Goal: Task Accomplishment & Management: Use online tool/utility

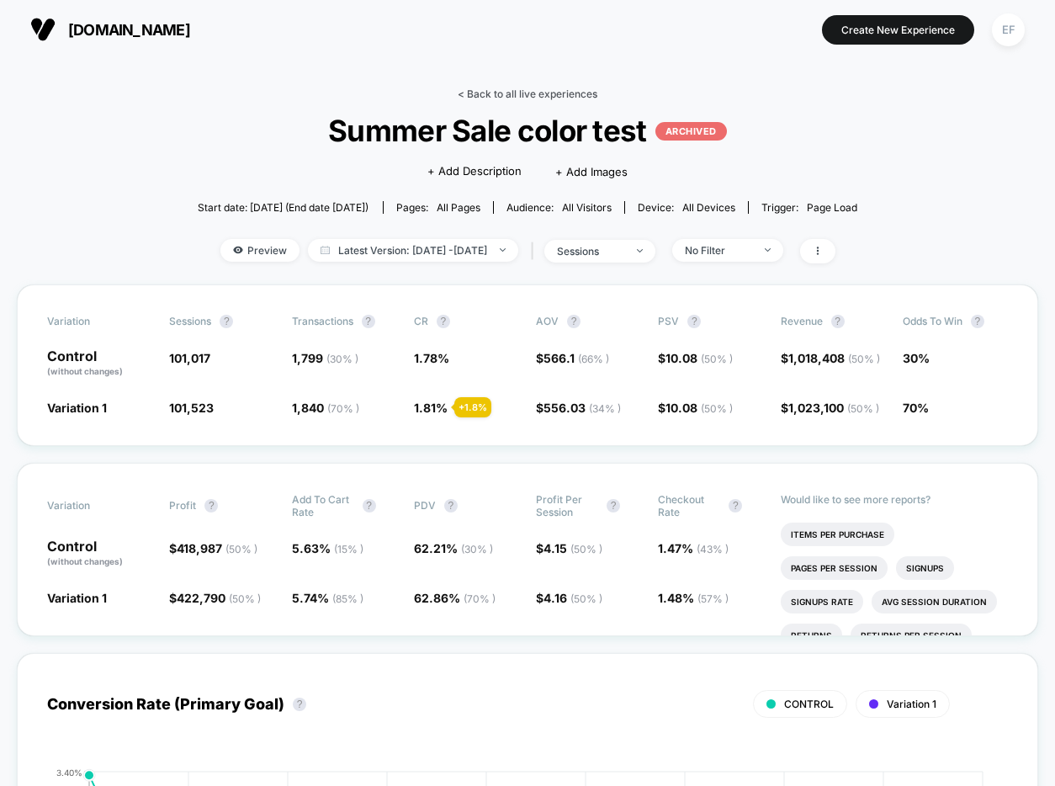
click at [511, 93] on link "< Back to all live experiences" at bounding box center [528, 94] width 140 height 13
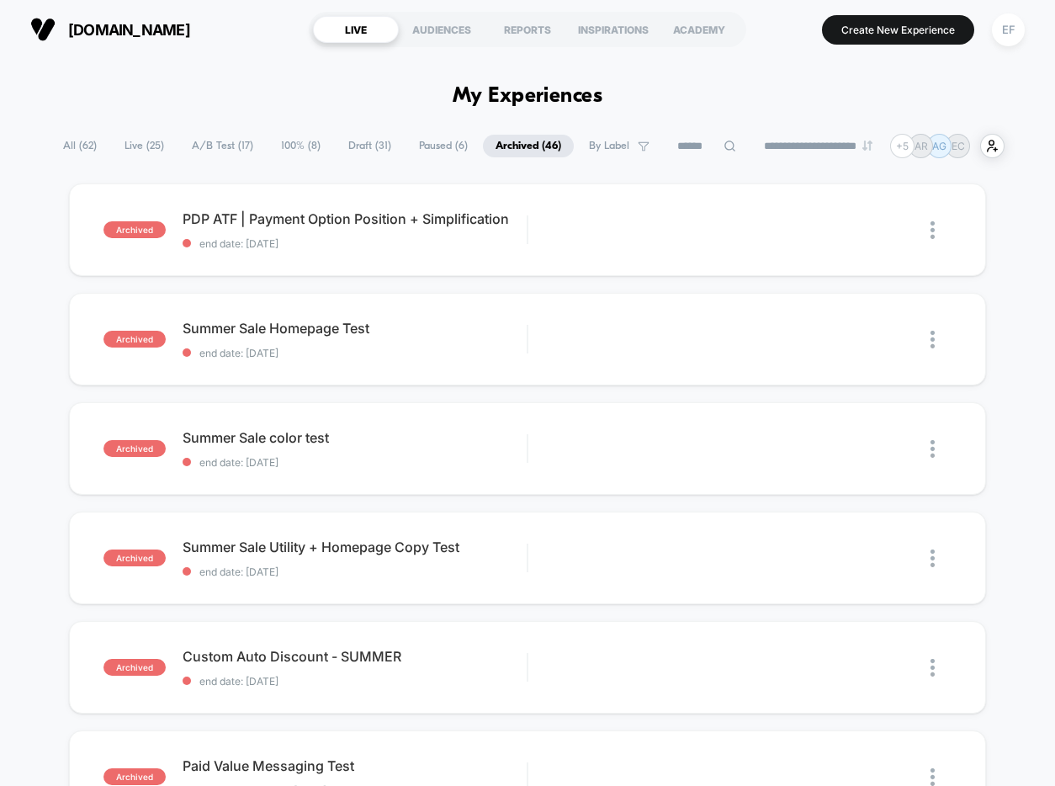
click at [296, 155] on span "100% ( 8 )" at bounding box center [300, 146] width 65 height 23
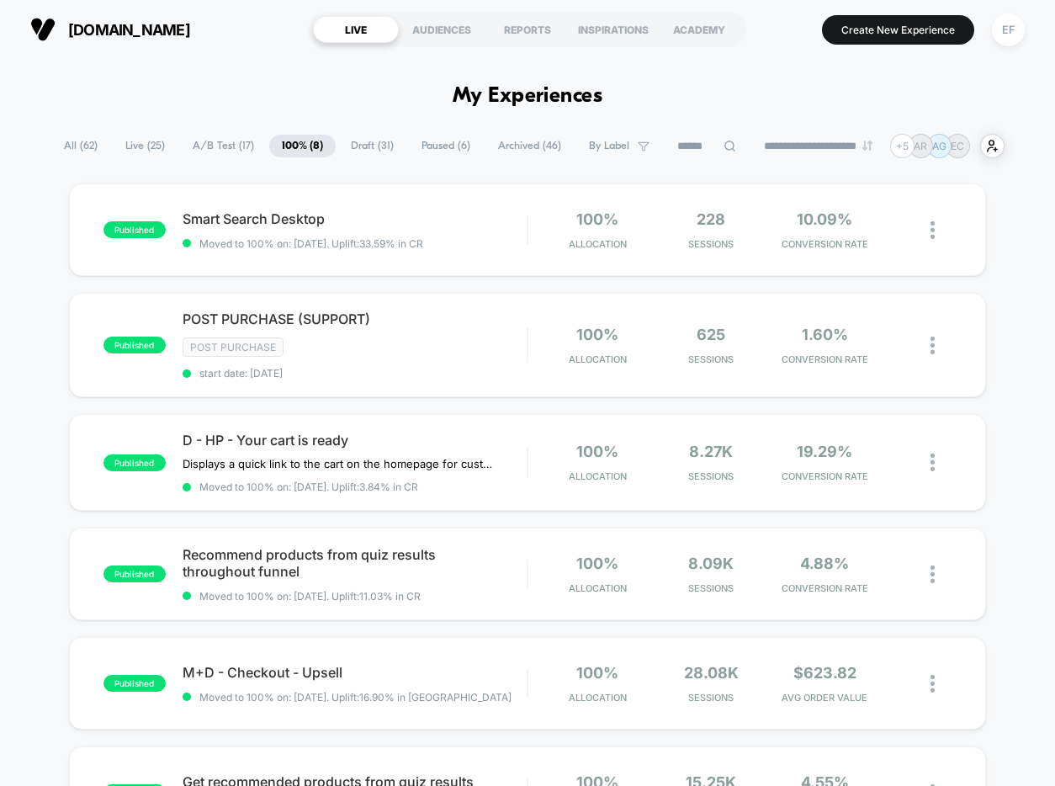
click at [215, 146] on span "A/B Test ( 17 )" at bounding box center [223, 146] width 87 height 23
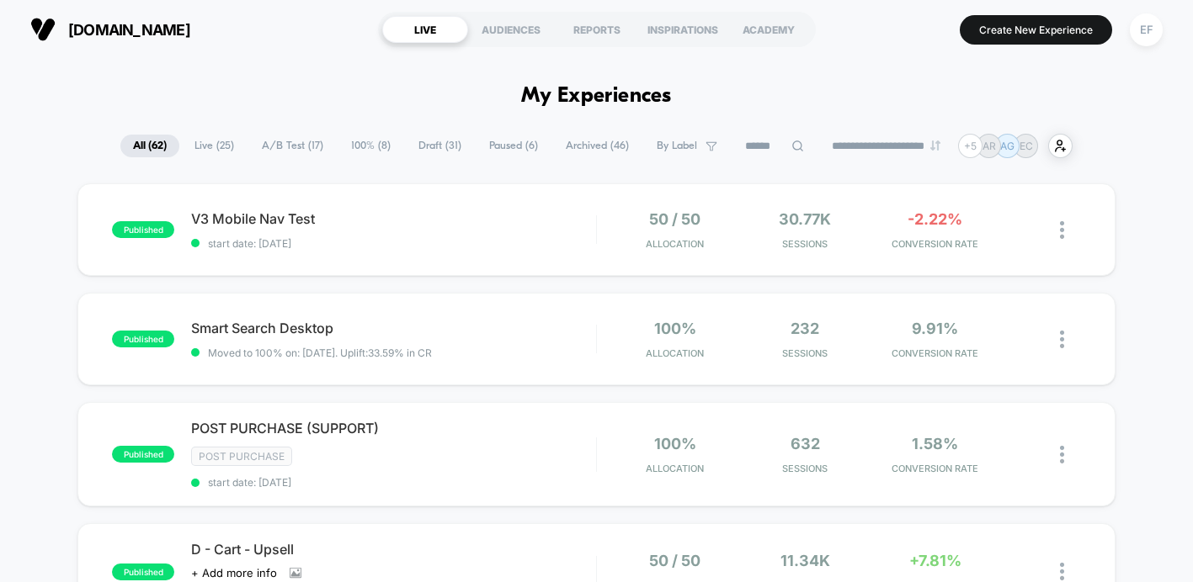
click at [597, 145] on span "Archived ( 46 )" at bounding box center [597, 146] width 88 height 23
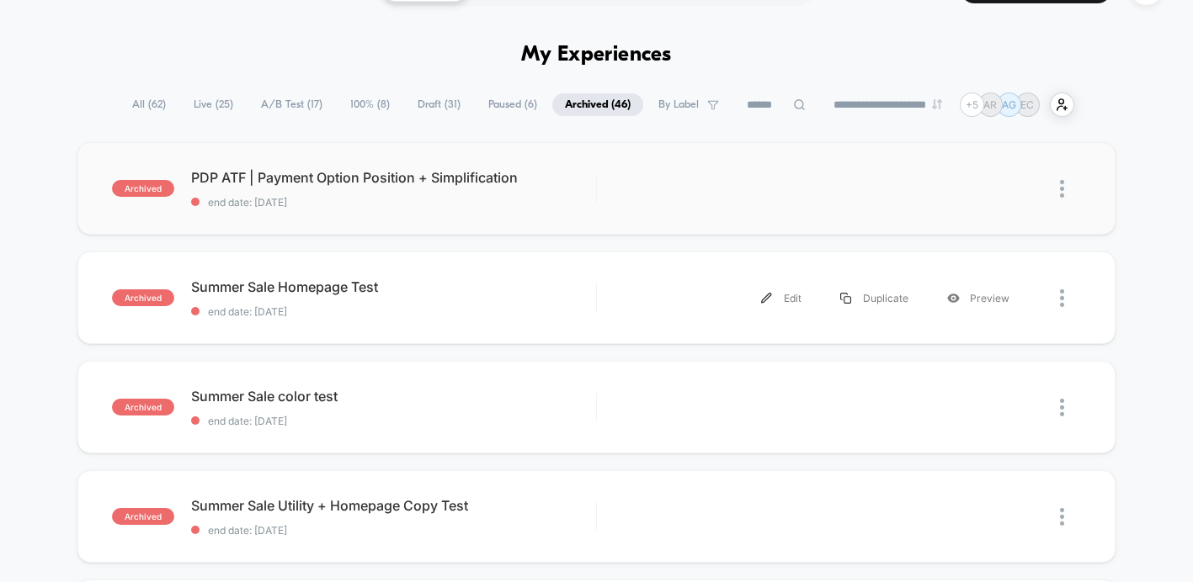
scroll to position [62, 0]
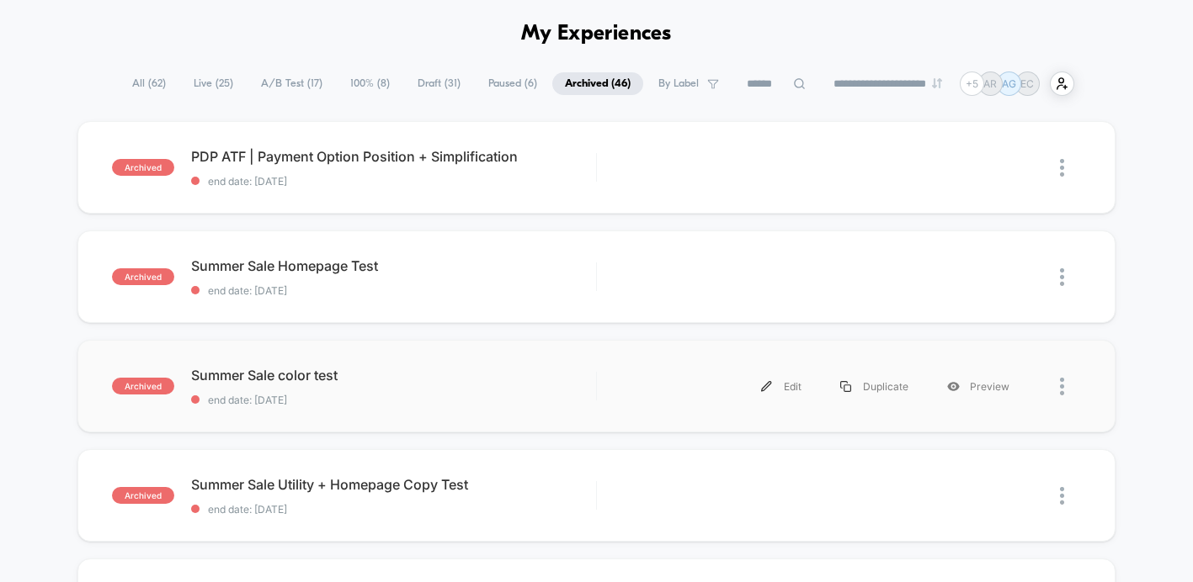
click at [1058, 386] on div at bounding box center [1054, 387] width 52 height 38
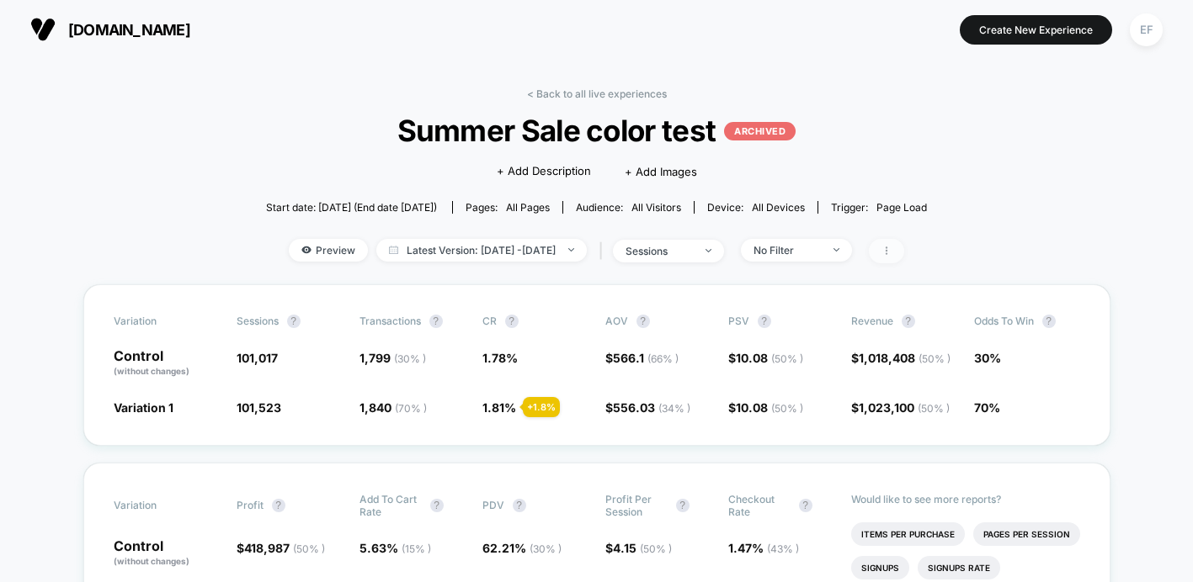
click at [904, 244] on span at bounding box center [886, 251] width 35 height 24
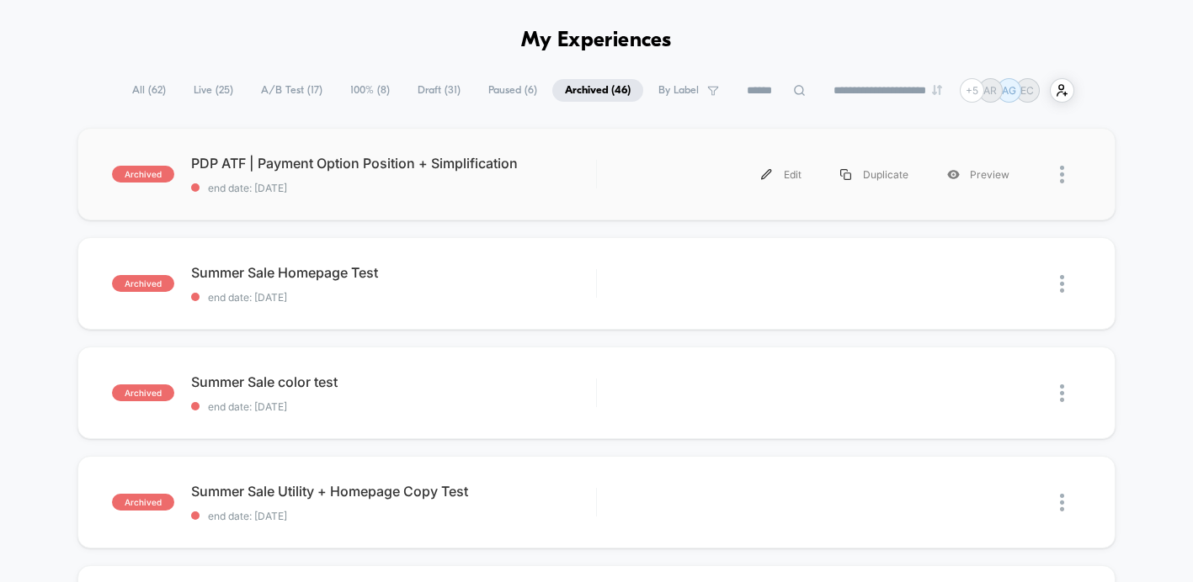
scroll to position [70, 0]
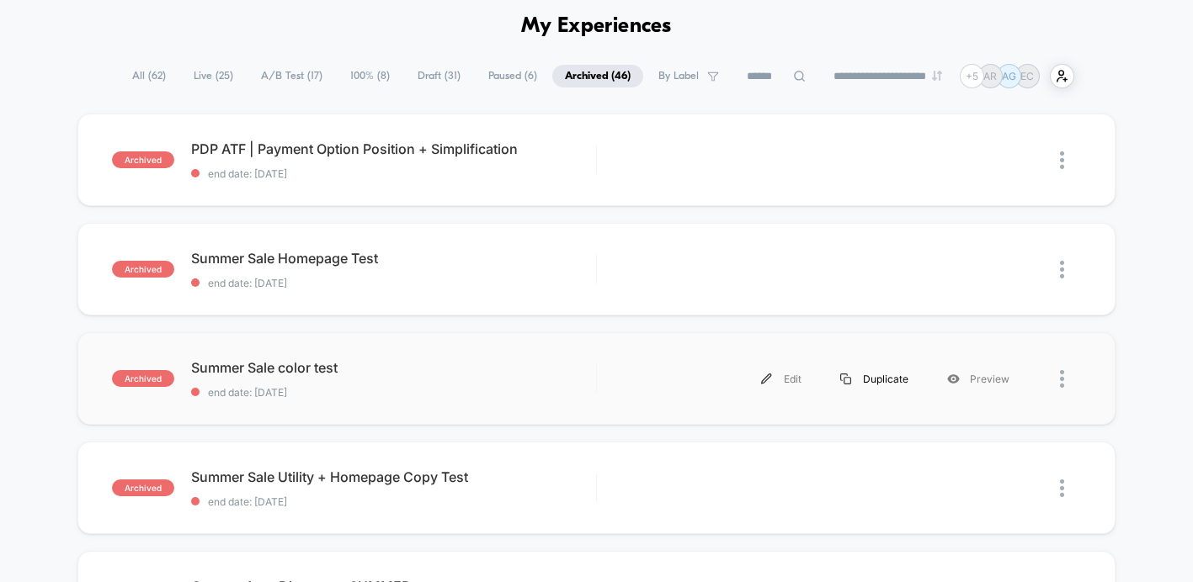
click at [885, 381] on div "Duplicate" at bounding box center [874, 379] width 107 height 38
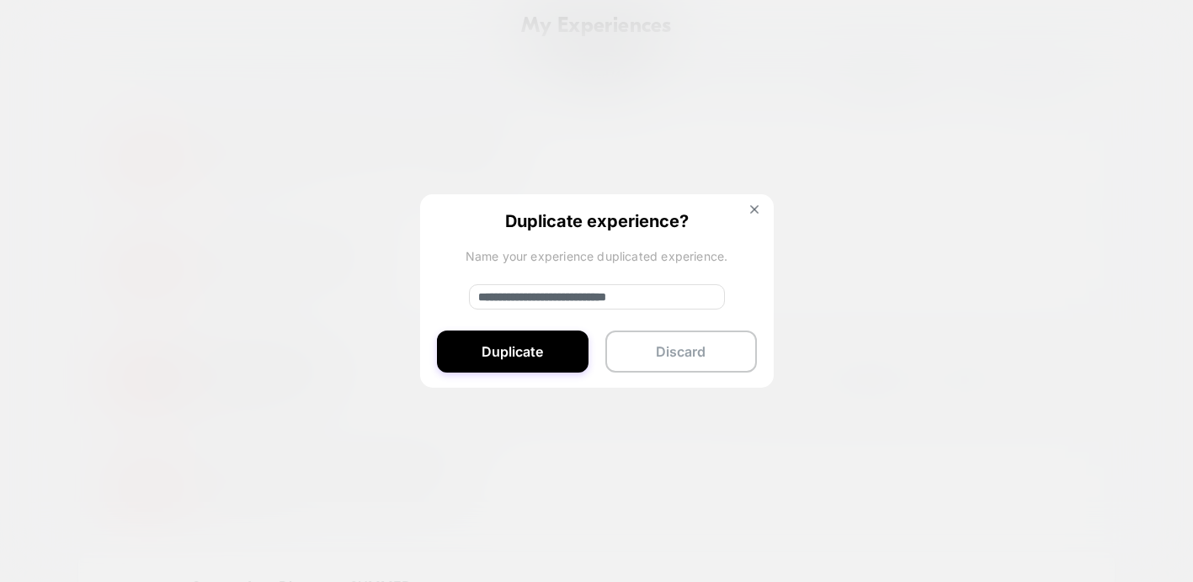
drag, startPoint x: 581, startPoint y: 291, endPoint x: 462, endPoint y: 292, distance: 118.7
click at [462, 292] on div "**********" at bounding box center [596, 291] width 353 height 195
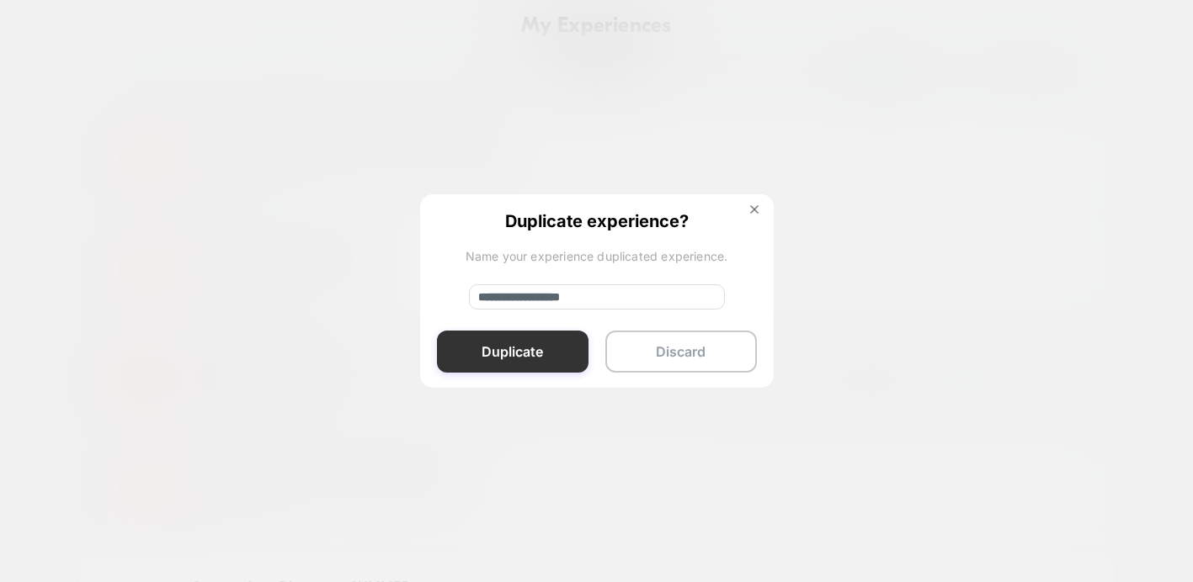
type input "**********"
click at [551, 344] on button "Duplicate" at bounding box center [512, 352] width 151 height 42
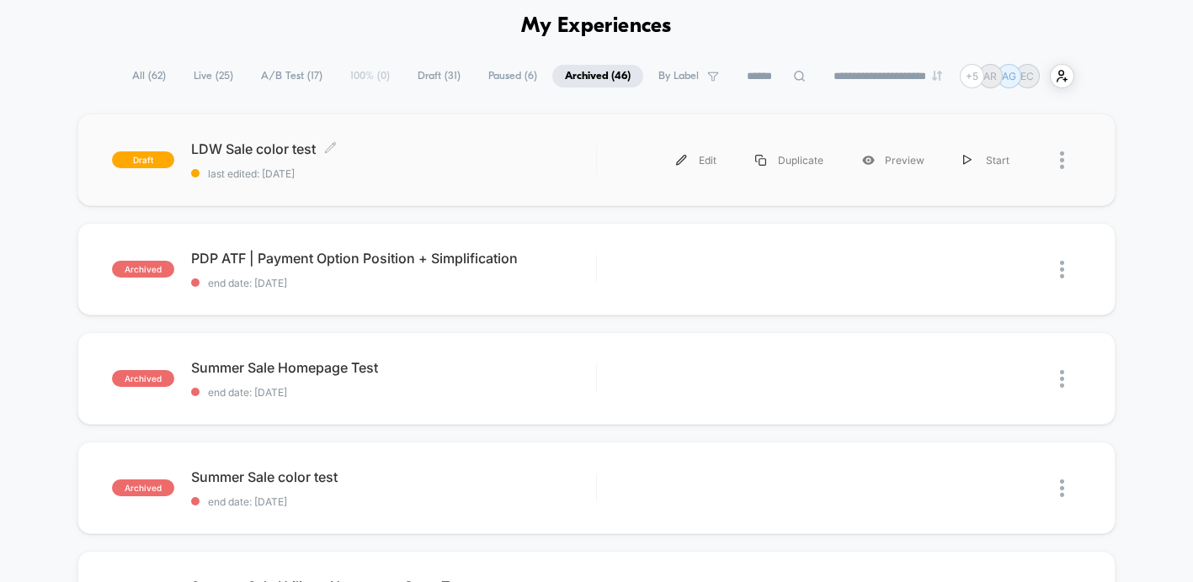
click at [489, 176] on span "last edited: 8/18/2025" at bounding box center [393, 173] width 405 height 13
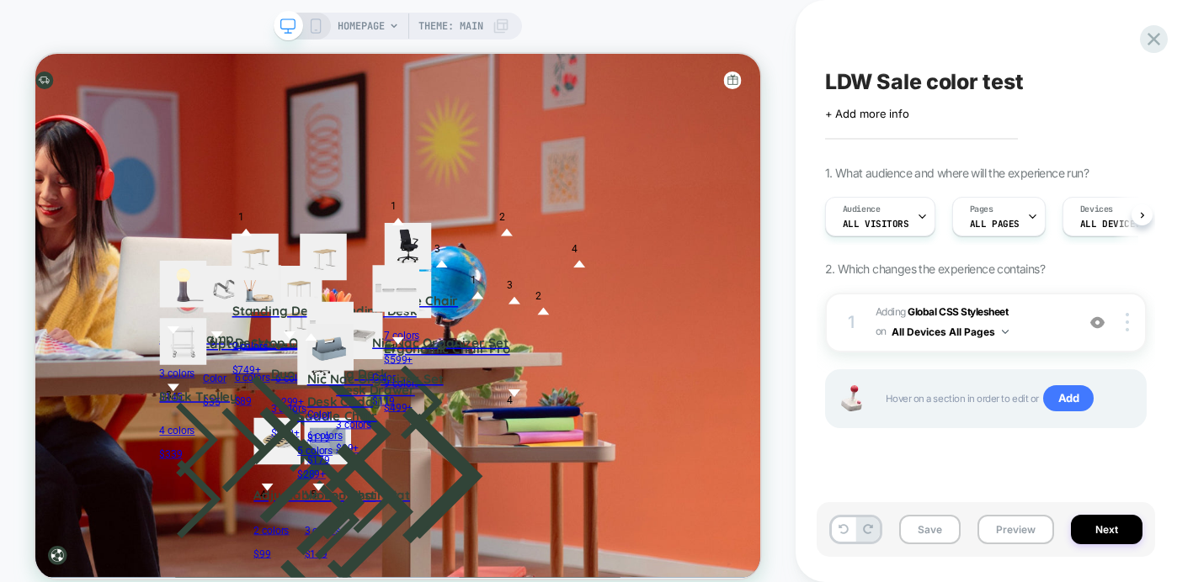
scroll to position [0, 1]
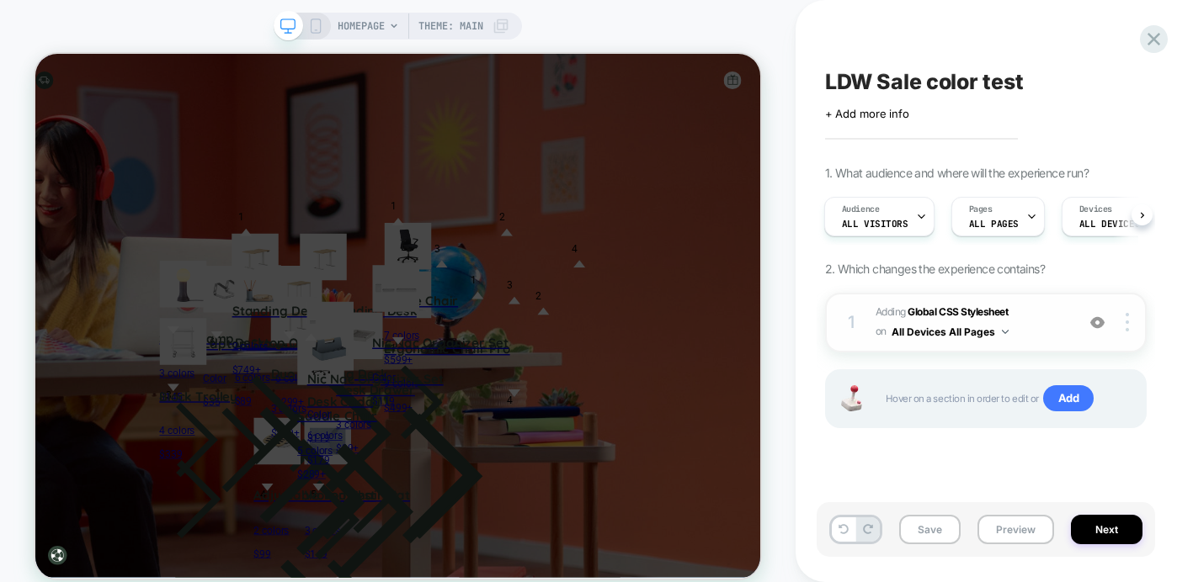
click at [1040, 311] on span "Adding Global CSS Stylesheet on All Devices All Pages" at bounding box center [970, 323] width 191 height 40
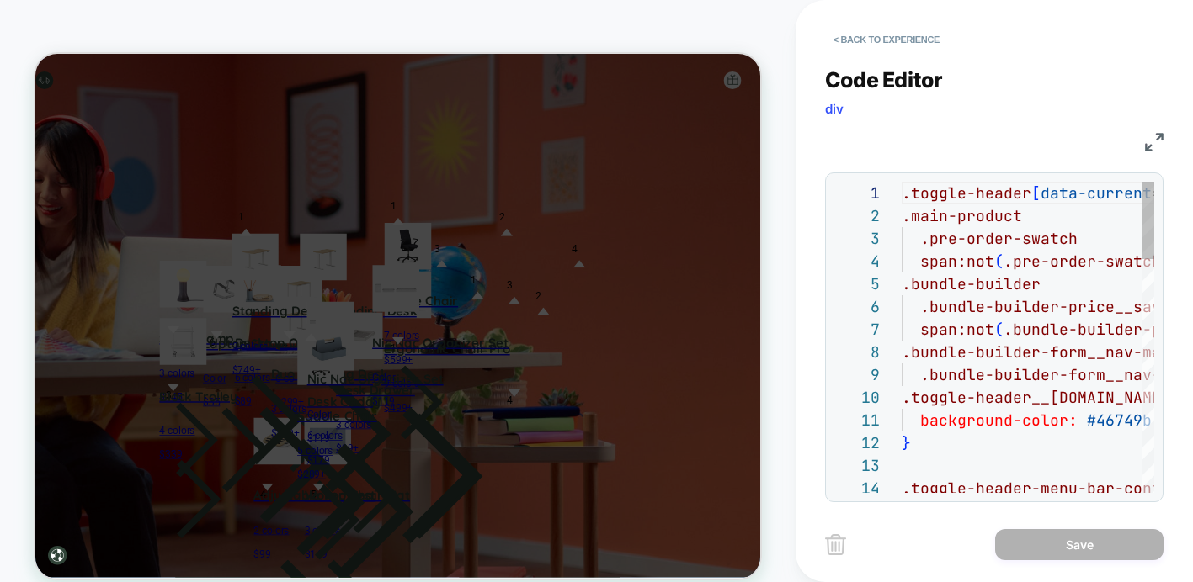
scroll to position [205, 0]
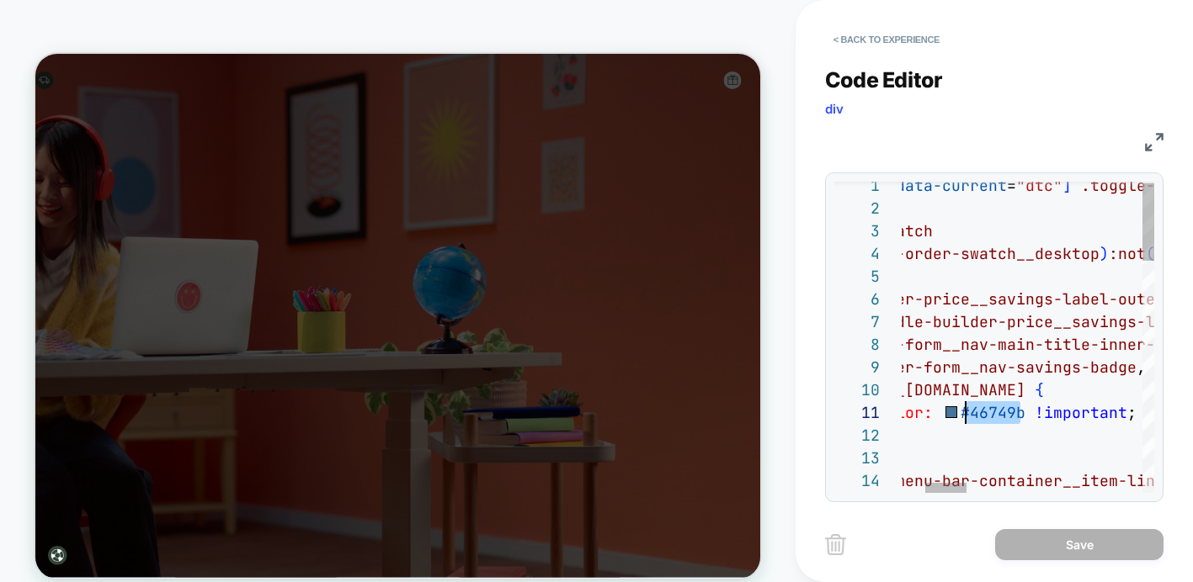
drag, startPoint x: 1017, startPoint y: 412, endPoint x: 970, endPoint y: 411, distance: 47.1
click at [967, 412] on span "#46749b" at bounding box center [991, 412] width 65 height 19
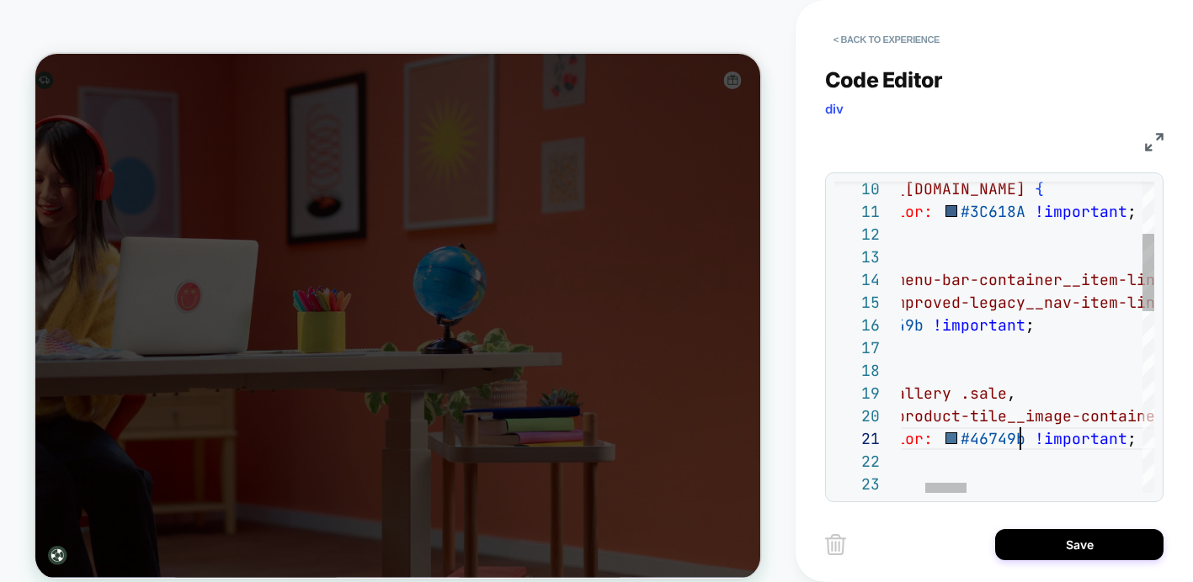
scroll to position [0, 209]
drag, startPoint x: 1018, startPoint y: 436, endPoint x: 960, endPoint y: 438, distance: 58.1
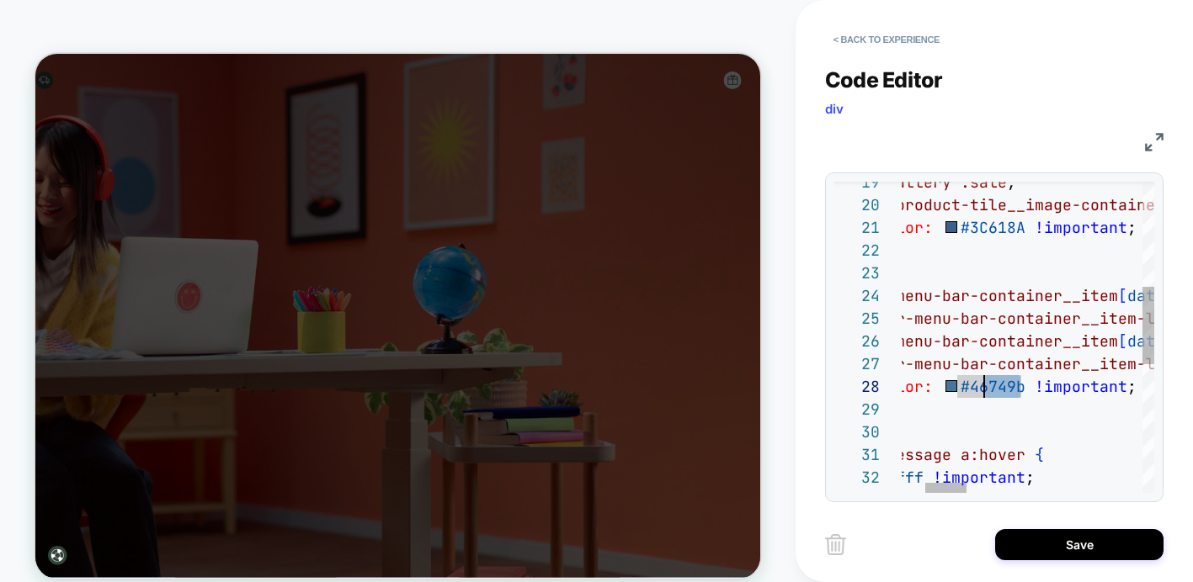
scroll to position [159, 218]
drag, startPoint x: 1016, startPoint y: 385, endPoint x: 965, endPoint y: 388, distance: 50.6
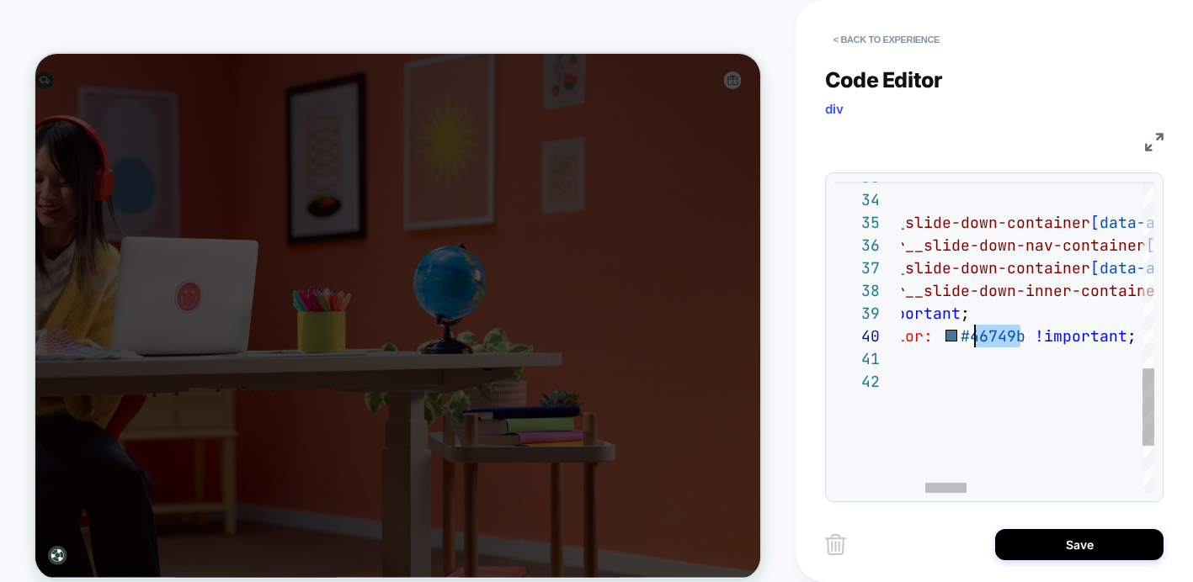
scroll to position [205, 218]
drag, startPoint x: 1017, startPoint y: 334, endPoint x: 970, endPoint y: 334, distance: 48.0
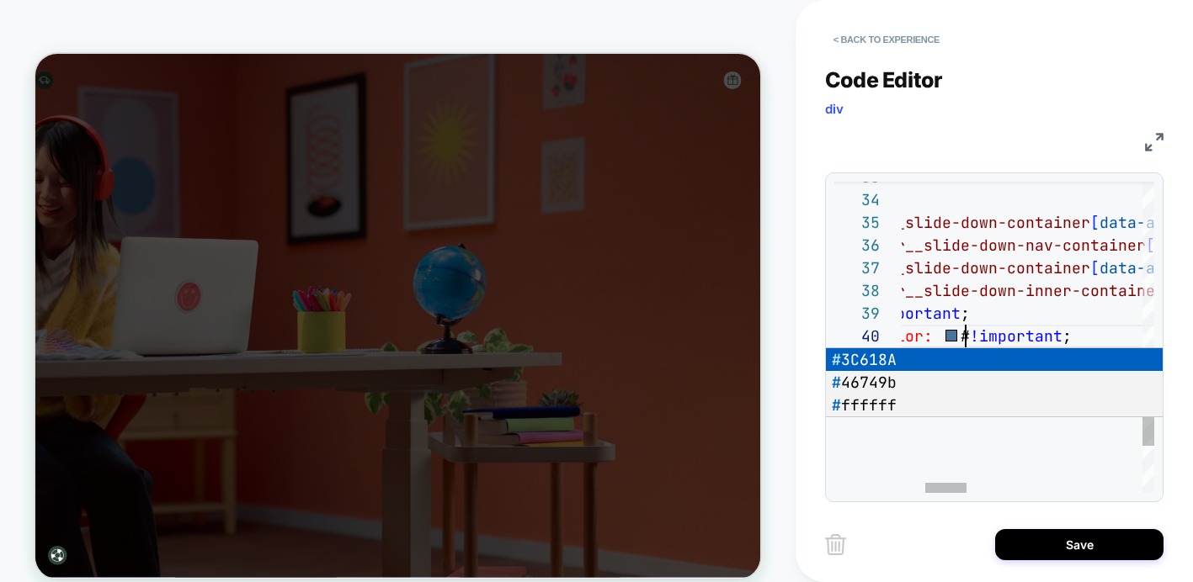
type textarea "**********"
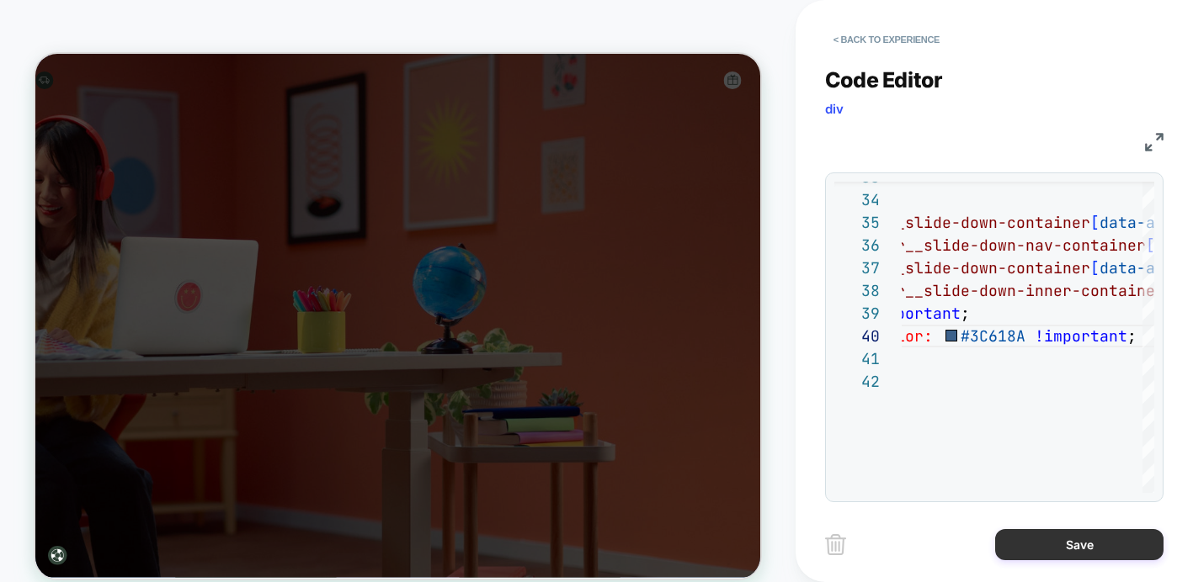
click at [1038, 547] on button "Save" at bounding box center [1079, 544] width 168 height 31
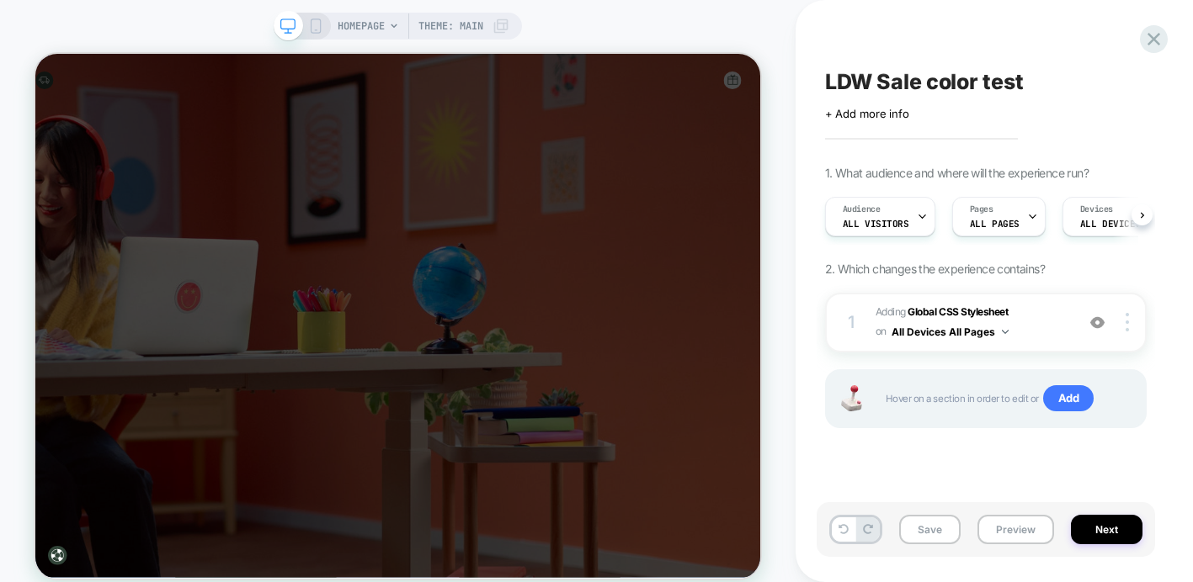
scroll to position [0, 1]
click at [1067, 321] on div "1 Adding Global CSS Stylesheet on All Devices All Pages Add Before Add After Ta…" at bounding box center [985, 323] width 321 height 60
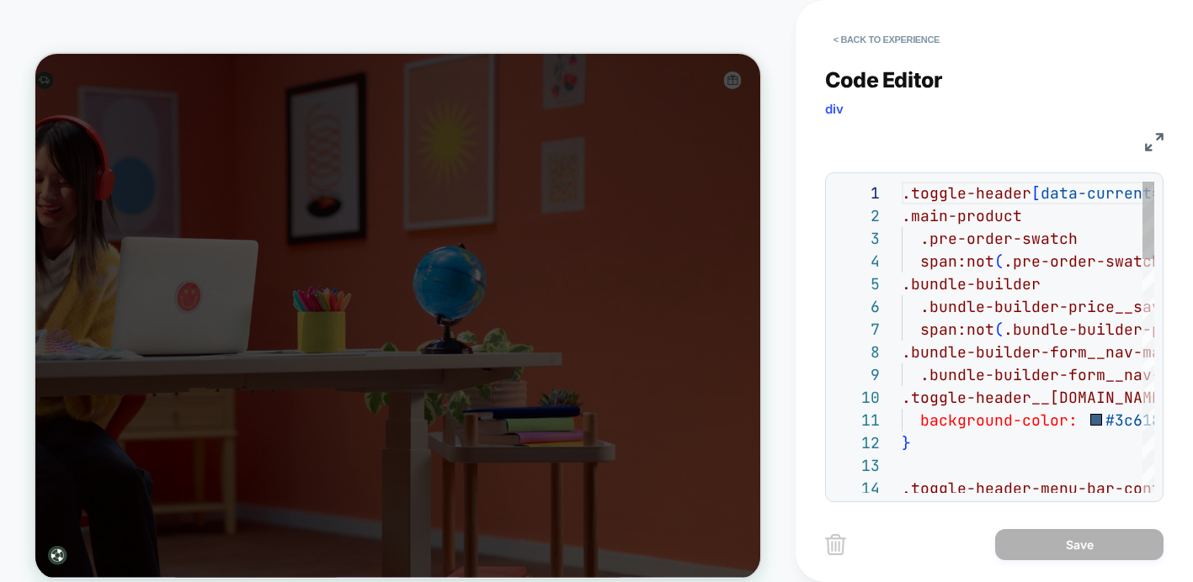
scroll to position [205, 0]
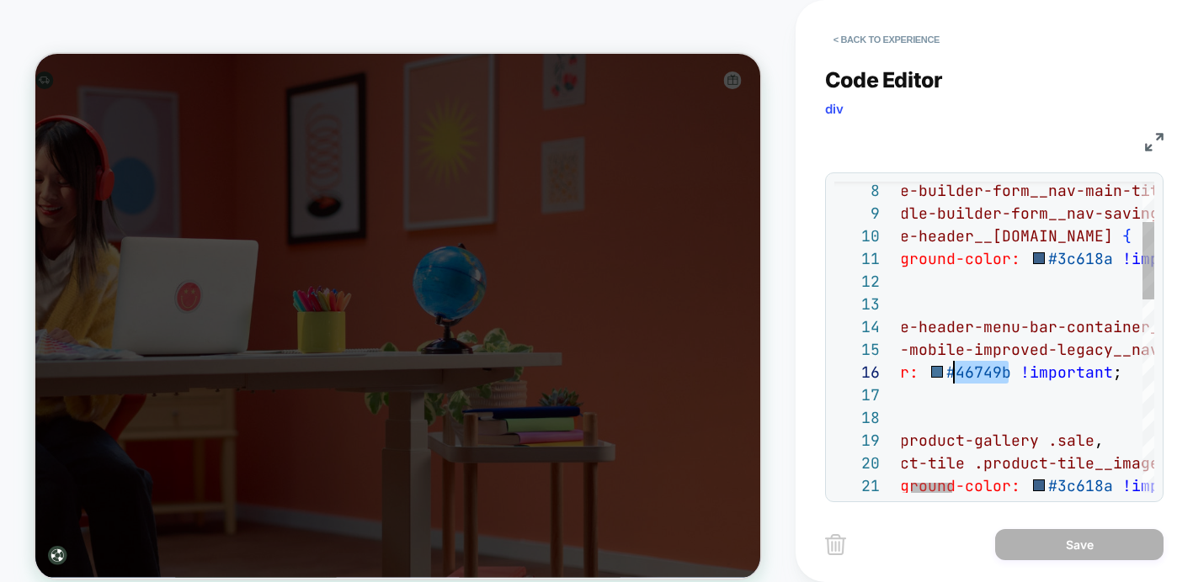
drag, startPoint x: 1003, startPoint y: 369, endPoint x: 956, endPoint y: 370, distance: 47.1
type textarea "**********"
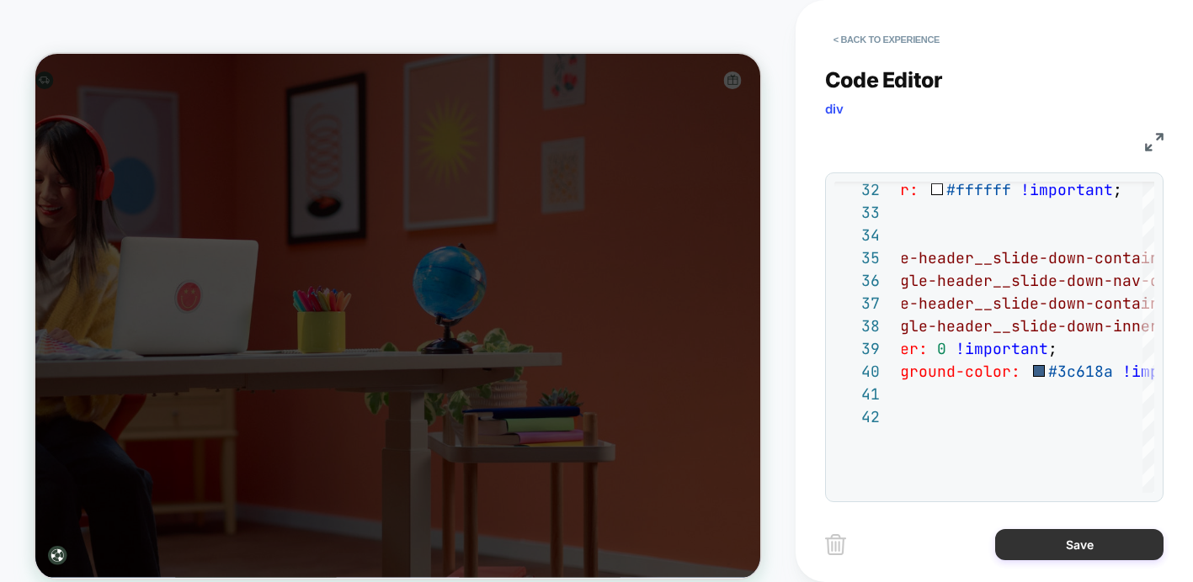
click at [1095, 553] on button "Save" at bounding box center [1079, 544] width 168 height 31
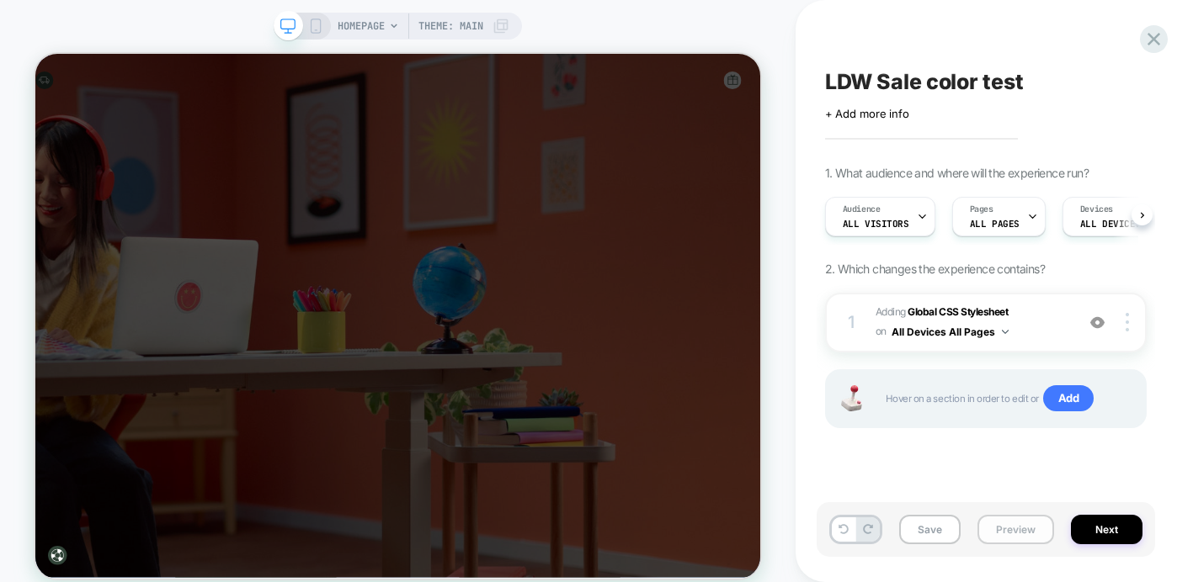
scroll to position [0, 1]
click at [927, 530] on button "Save" at bounding box center [929, 529] width 61 height 29
click at [1017, 531] on button "Preview" at bounding box center [1015, 529] width 77 height 29
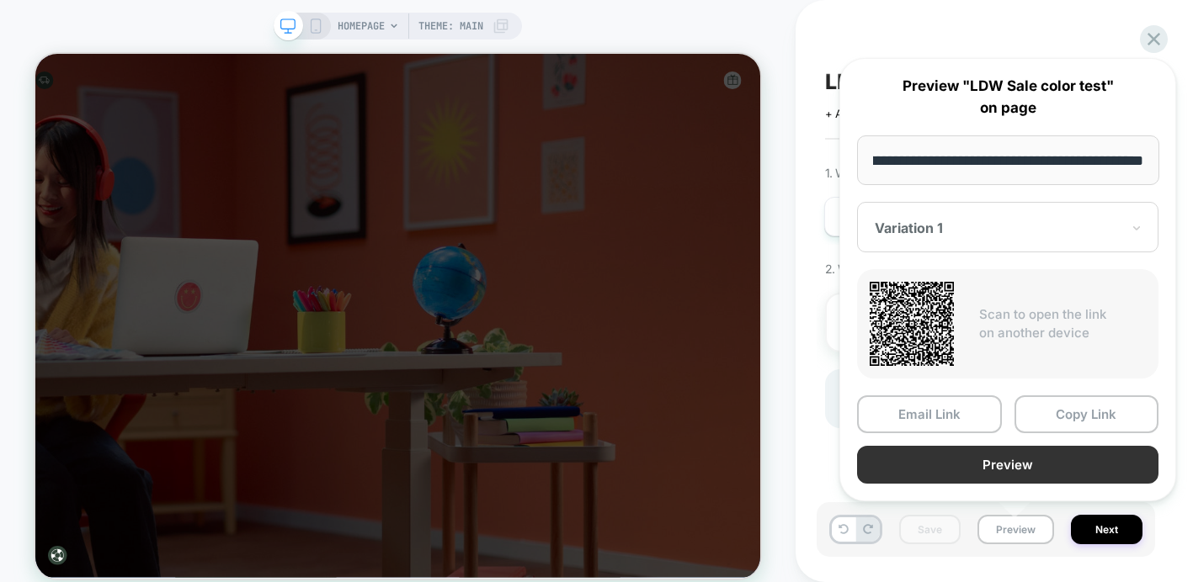
scroll to position [0, 0]
click at [1007, 464] on button "Preview" at bounding box center [1007, 465] width 301 height 38
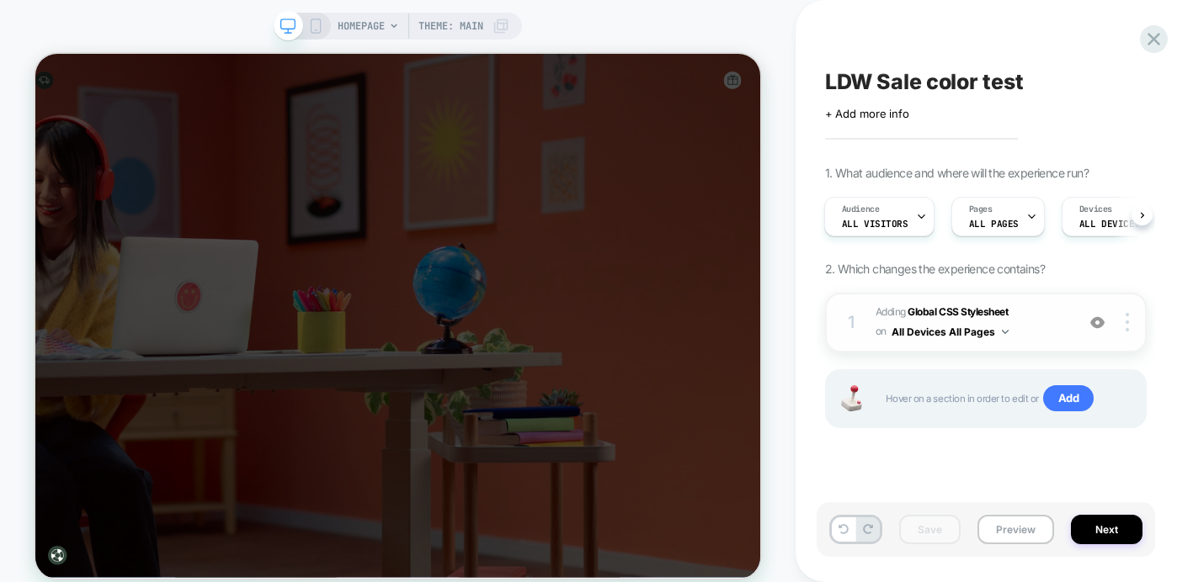
click at [1035, 314] on span "Adding Global CSS Stylesheet on All Devices All Pages" at bounding box center [970, 323] width 191 height 40
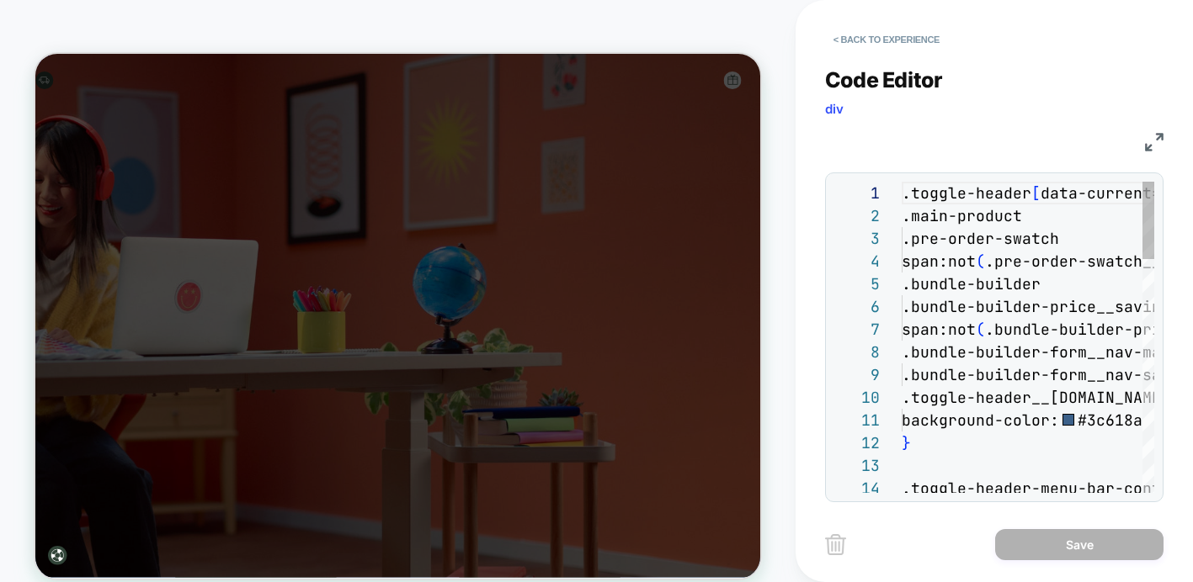
scroll to position [205, 0]
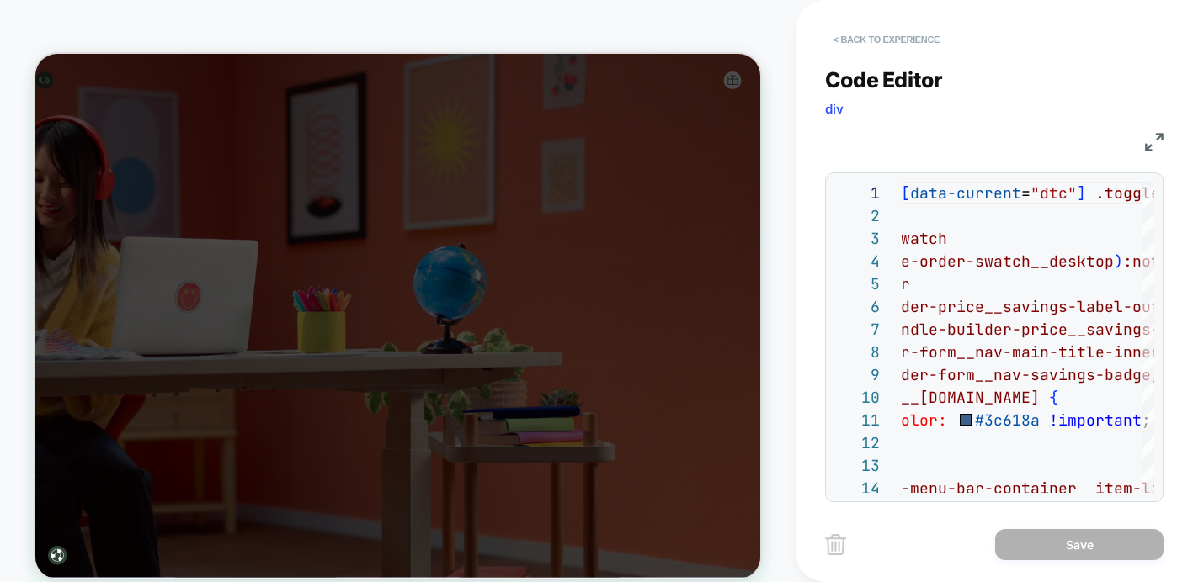
click at [900, 41] on button "< Back to experience" at bounding box center [886, 39] width 123 height 27
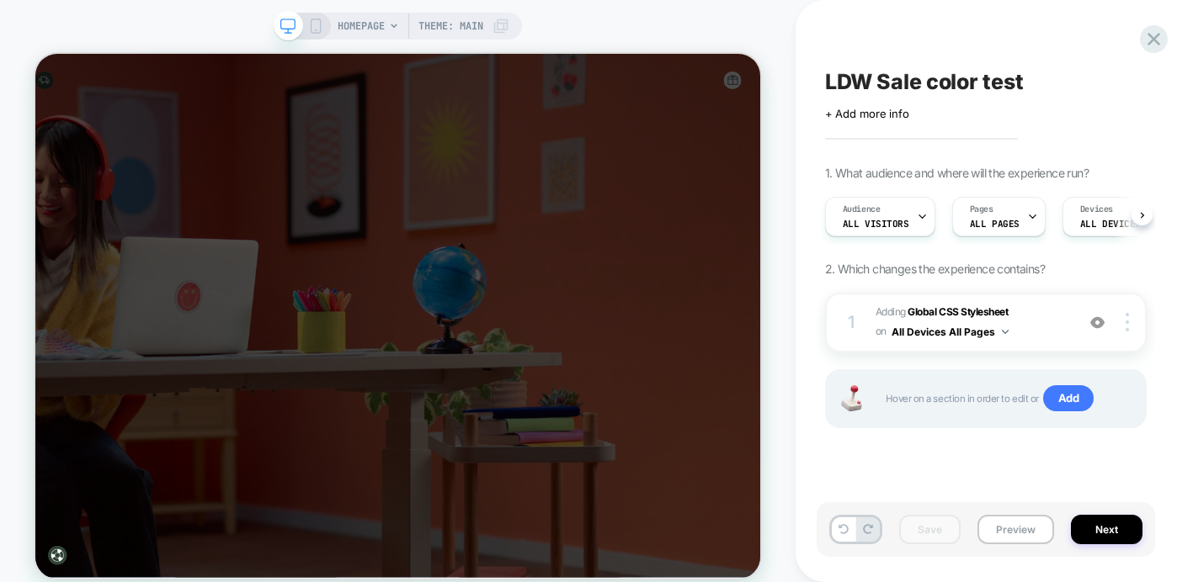
scroll to position [0, 1]
click at [1015, 526] on button "Preview" at bounding box center [1015, 529] width 77 height 29
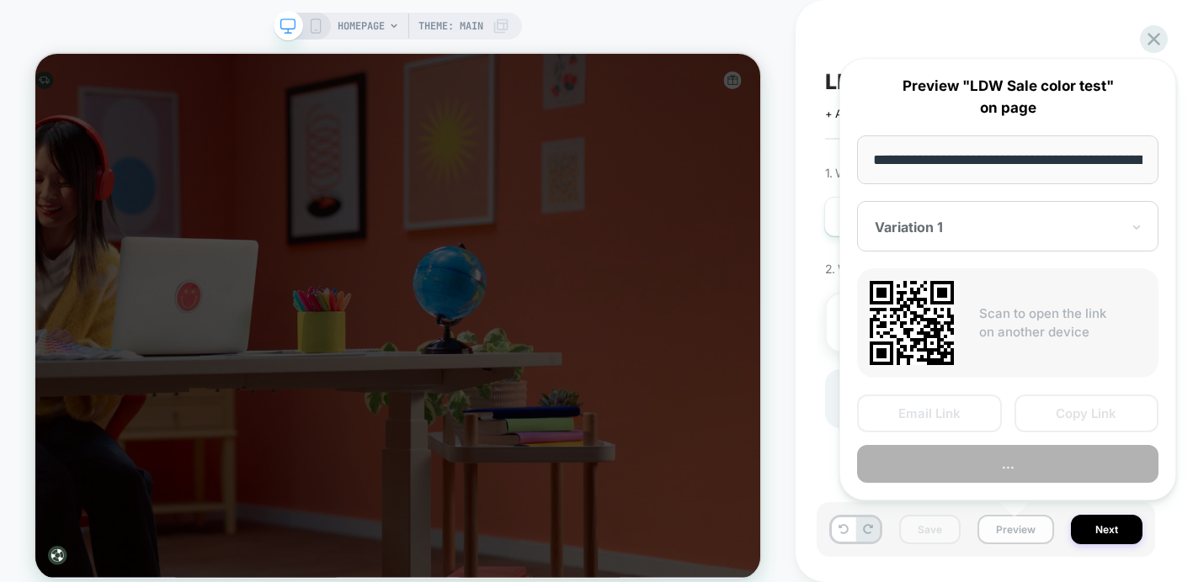
scroll to position [0, 90]
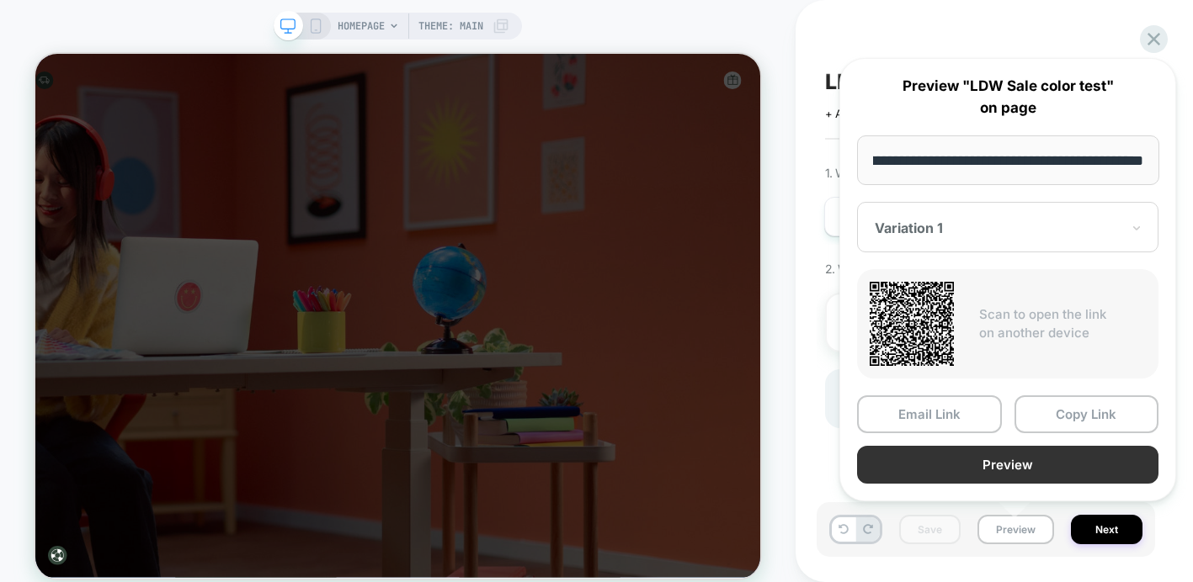
click at [1079, 465] on button "Preview" at bounding box center [1007, 465] width 301 height 38
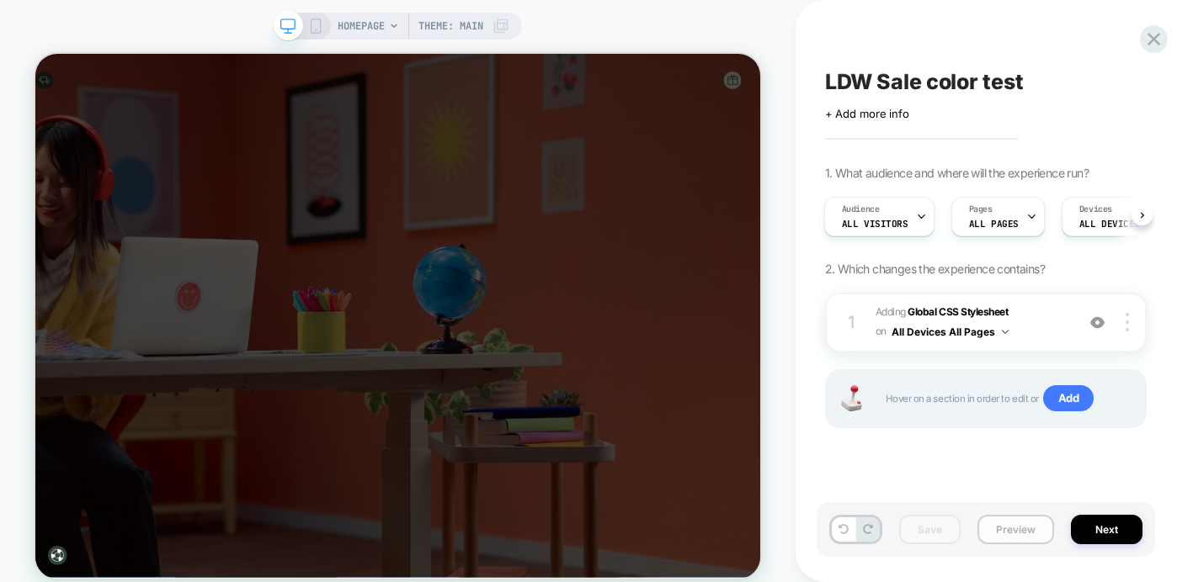
click at [1017, 526] on button "Preview" at bounding box center [1015, 529] width 77 height 29
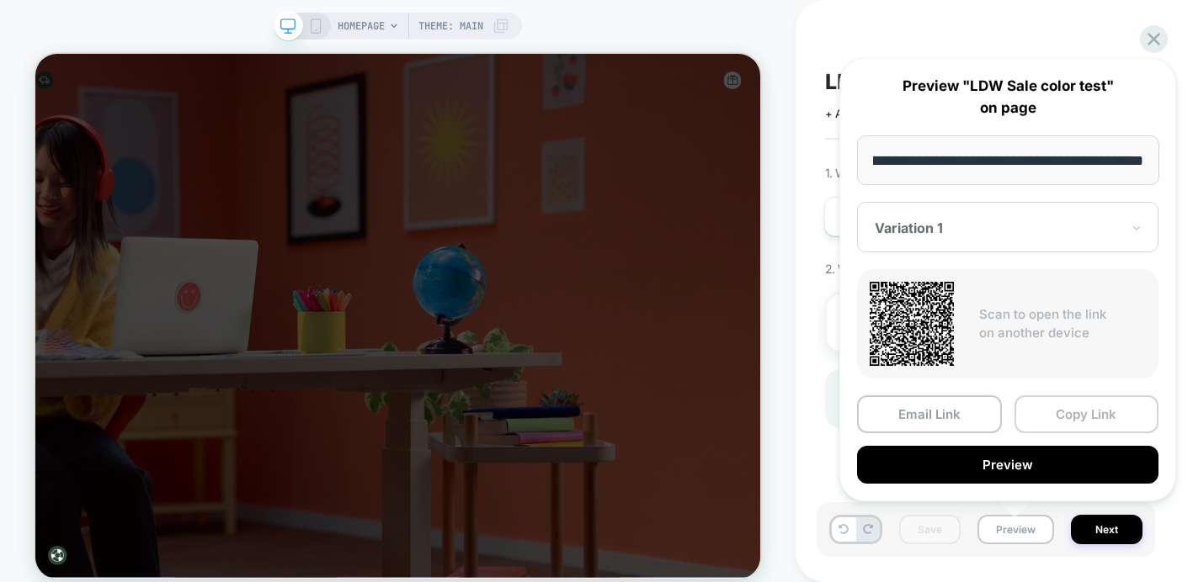
click at [1080, 413] on button "Copy Link" at bounding box center [1086, 415] width 145 height 38
